Goal: Task Accomplishment & Management: Manage account settings

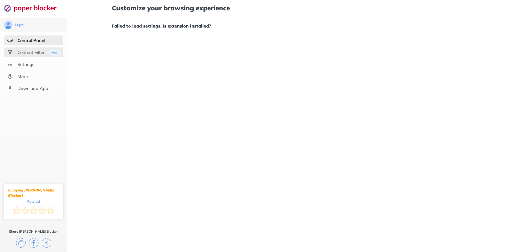
click at [34, 53] on div "Content Filter" at bounding box center [30, 52] width 27 height 5
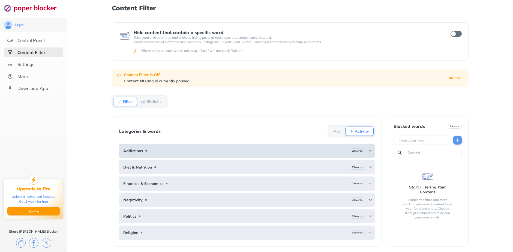
click at [368, 151] on img at bounding box center [370, 151] width 4 height 4
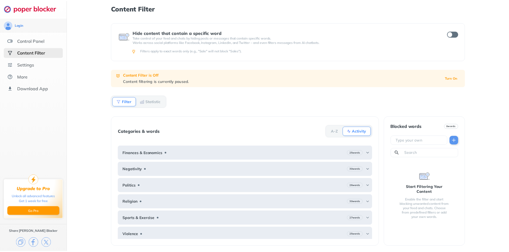
scroll to position [171, 0]
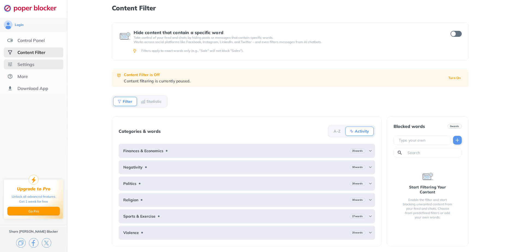
click at [22, 67] on div "Settings" at bounding box center [33, 64] width 59 height 10
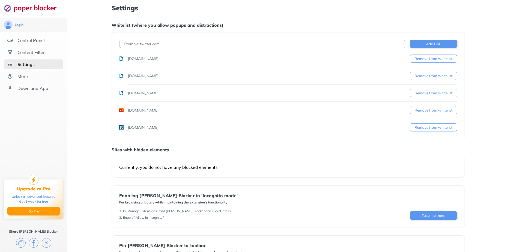
click at [432, 110] on button "Remove from whitelist" at bounding box center [433, 110] width 47 height 8
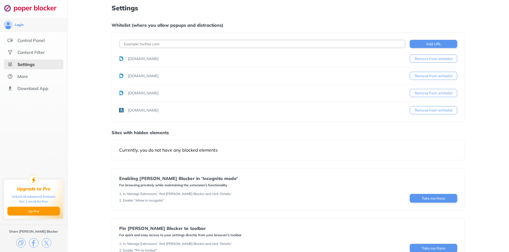
click at [169, 42] on input at bounding box center [262, 44] width 286 height 8
click at [136, 45] on input "app.mail.titan" at bounding box center [262, 44] width 286 height 8
type input "[DOMAIN_NAME]"
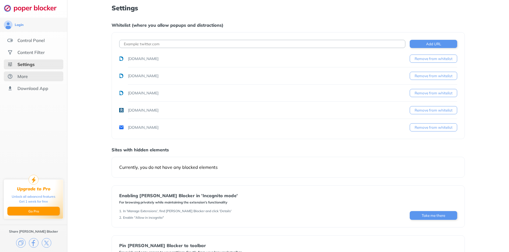
click at [24, 76] on div "More" at bounding box center [22, 76] width 10 height 5
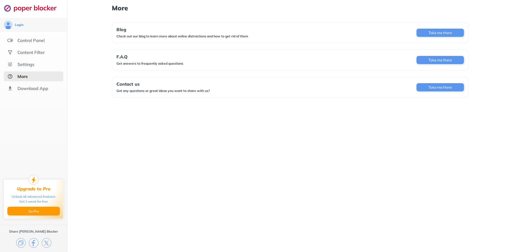
click at [156, 122] on div "More Blog Check out our blog to learn more about online distractions and how to…" at bounding box center [290, 126] width 446 height 252
